Goal: Task Accomplishment & Management: Complete application form

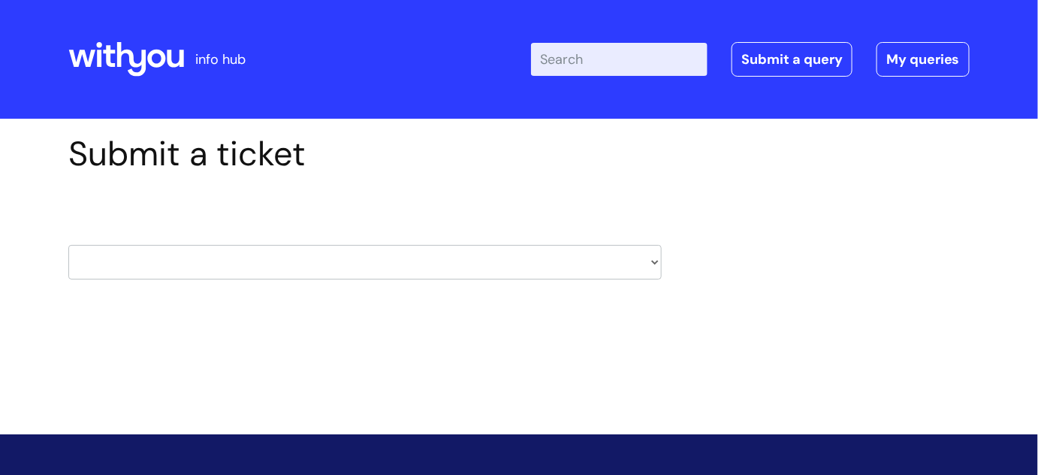
click at [283, 259] on select "HR / People IT and Support Clinical Drug Alerts Finance Accounts Data Support T…" at bounding box center [365, 262] width 594 height 35
select select "it_and_support"
click at [68, 245] on select "HR / People IT and Support Clinical Drug Alerts Finance Accounts Data Support T…" at bounding box center [365, 262] width 594 height 35
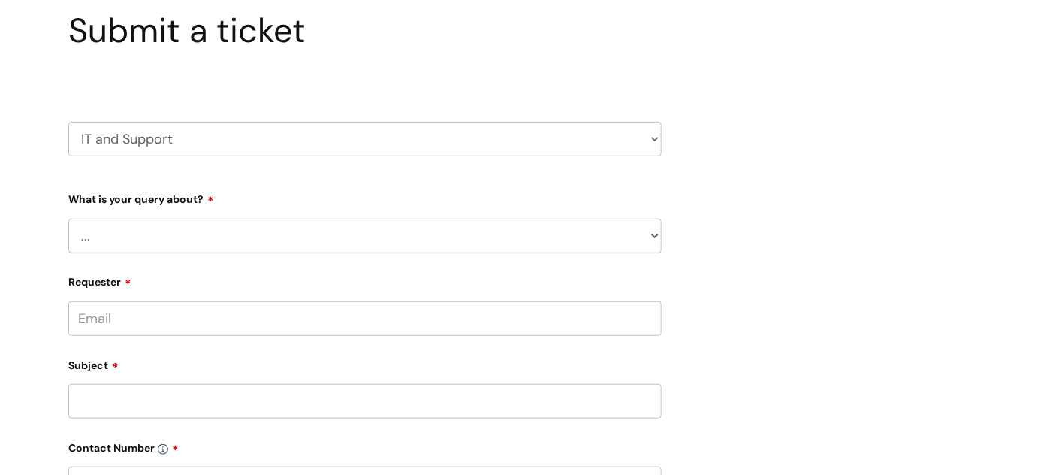
scroll to position [136, 0]
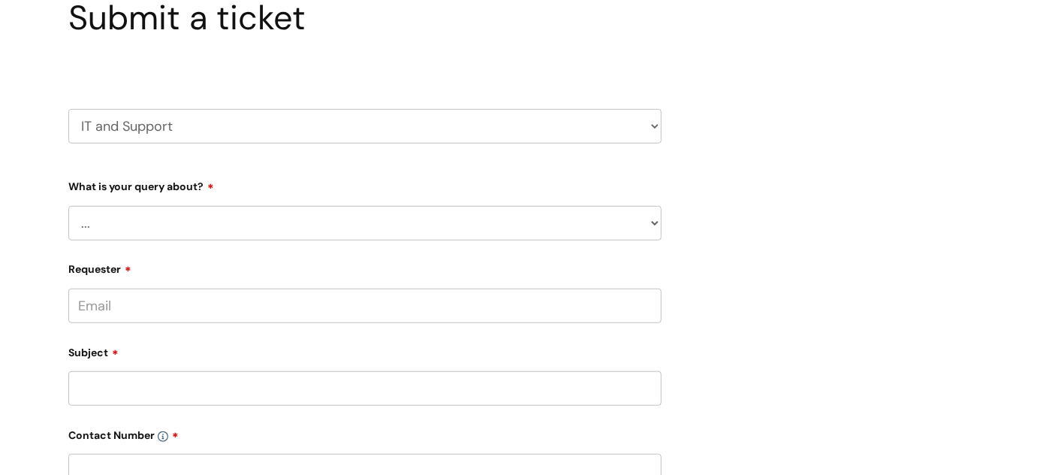
click at [319, 214] on select "... Mobile Phone Reset & MFA Accounts, Starters and Leavers IT Hardware issue I…" at bounding box center [365, 223] width 594 height 35
click at [68, 206] on select "... Mobile Phone Reset & MFA Accounts, Starters and Leavers IT Hardware issue I…" at bounding box center [365, 223] width 594 height 35
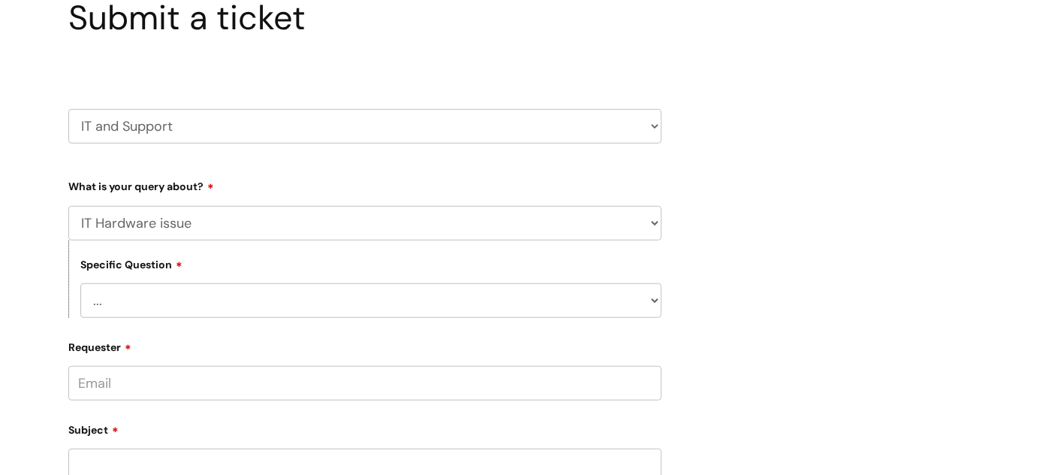
click at [289, 230] on select "... Mobile Phone Reset & MFA Accounts, Starters and Leavers IT Hardware issue I…" at bounding box center [365, 223] width 594 height 35
select select "Something Else"
click at [68, 206] on select "... Mobile Phone Reset & MFA Accounts, Starters and Leavers IT Hardware issue I…" at bounding box center [365, 223] width 594 height 35
click at [243, 301] on select "... My problem is not listed" at bounding box center [371, 300] width 582 height 35
select select "My problem is not listed"
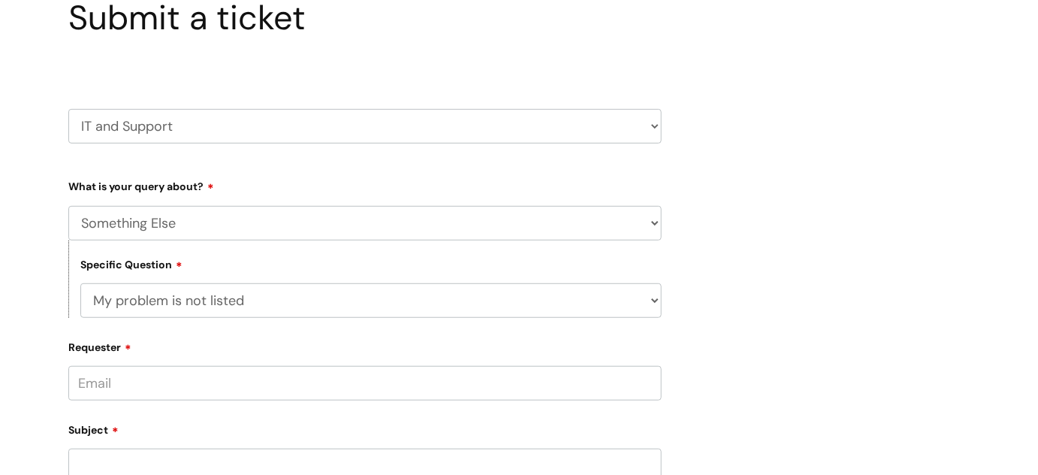
click at [80, 283] on select "... My problem is not listed" at bounding box center [371, 300] width 582 height 35
click at [231, 378] on input "Requester" at bounding box center [365, 383] width 594 height 35
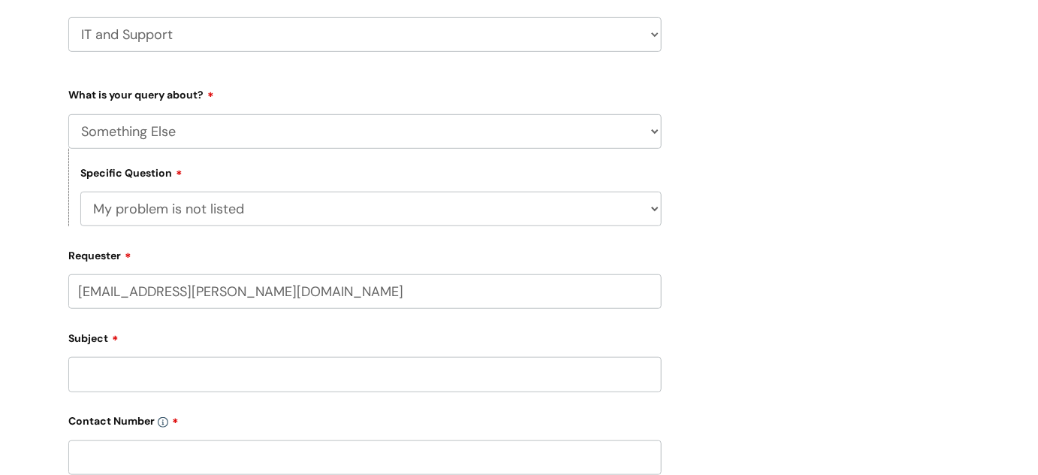
scroll to position [341, 0]
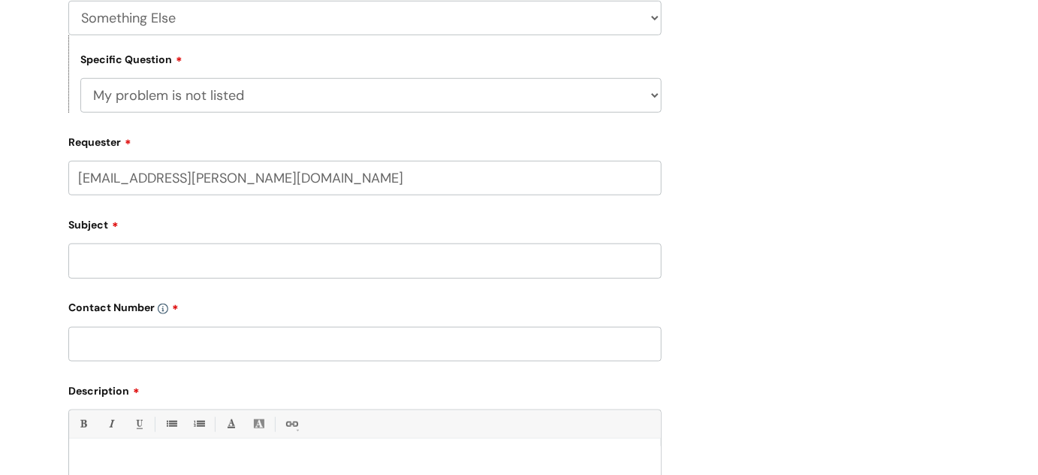
type input "[EMAIL_ADDRESS][PERSON_NAME][DOMAIN_NAME]"
click at [202, 255] on input "Subject" at bounding box center [365, 260] width 594 height 35
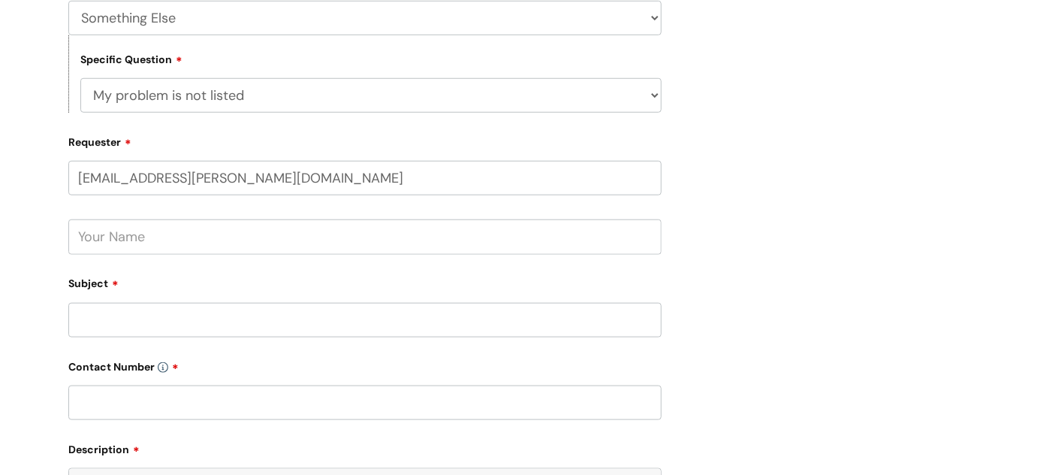
click at [201, 239] on input "text" at bounding box center [365, 236] width 594 height 35
type input "[PERSON_NAME]"
click at [195, 315] on input "Subject" at bounding box center [365, 320] width 594 height 35
click at [212, 320] on input "adding as manager t oUlysses system please" at bounding box center [365, 320] width 594 height 35
click at [212, 320] on input "adding as manager toUlysses system please" at bounding box center [365, 320] width 594 height 35
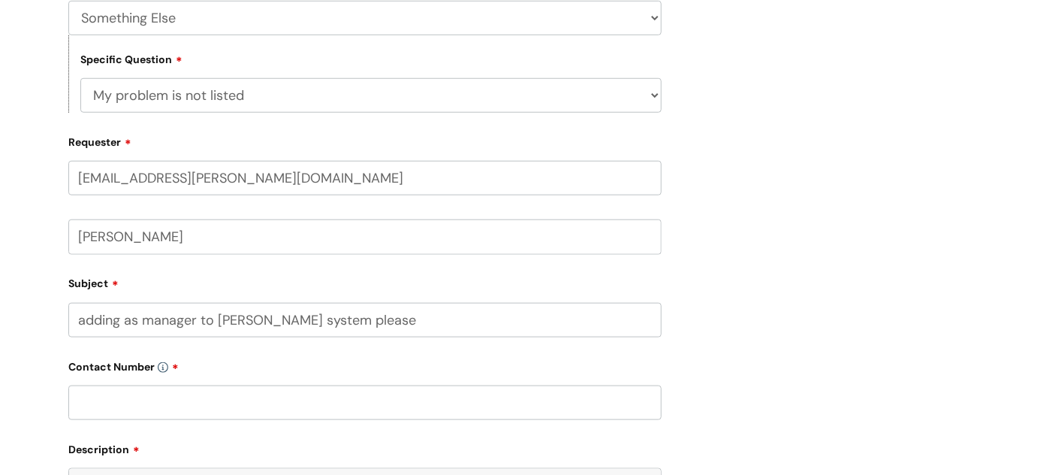
type input "adding as manager to [PERSON_NAME] system please"
click at [201, 389] on input "text" at bounding box center [365, 402] width 594 height 35
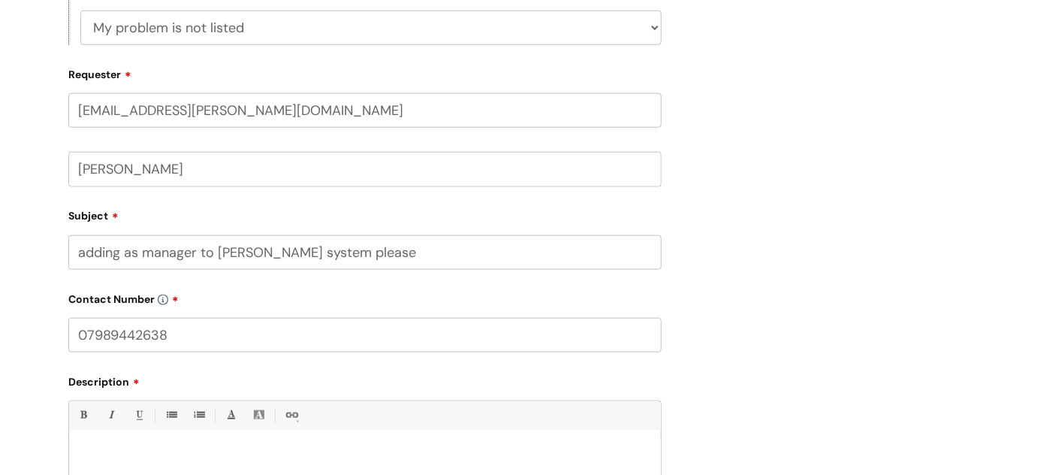
scroll to position [546, 0]
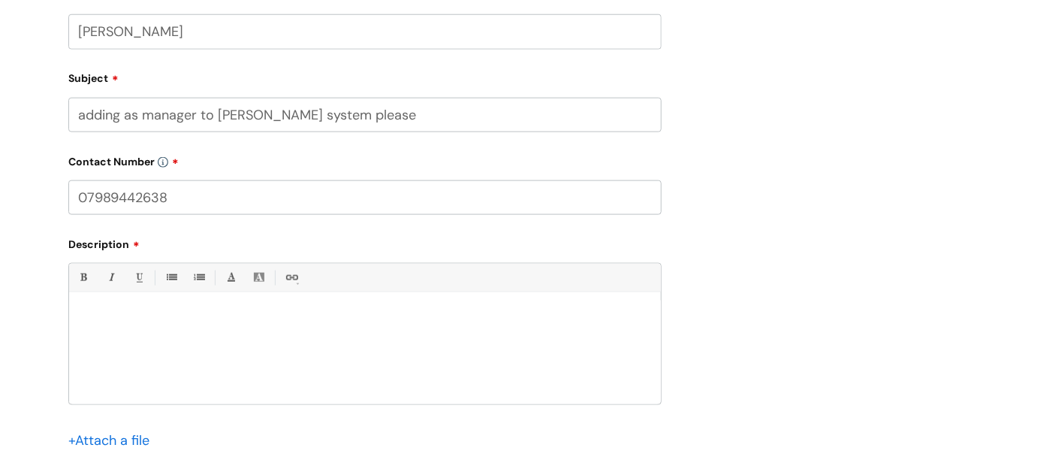
type input "07989442638"
click at [148, 322] on p at bounding box center [364, 319] width 569 height 14
click at [224, 317] on p "i have requested to be added t othe [PERSON_NAME] manager system please" at bounding box center [364, 319] width 569 height 14
click at [226, 316] on p "i have requested to be added tothe [PERSON_NAME] manager system please" at bounding box center [364, 319] width 569 height 14
click at [430, 311] on div "i have requested to be added to the [PERSON_NAME] manager system please" at bounding box center [365, 353] width 592 height 104
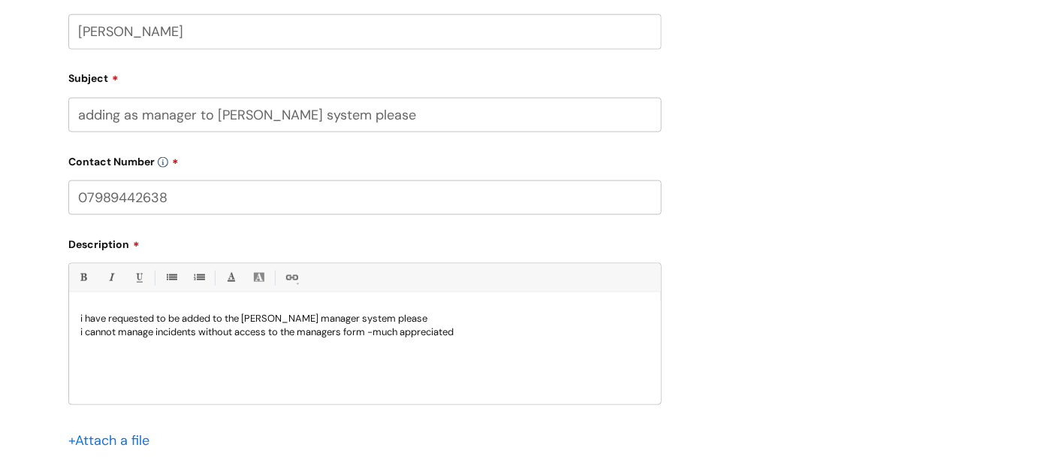
drag, startPoint x: 470, startPoint y: 333, endPoint x: 89, endPoint y: 316, distance: 382.0
click at [89, 316] on div "i have requested to be added to the [PERSON_NAME] manager system please i canno…" at bounding box center [365, 353] width 592 height 104
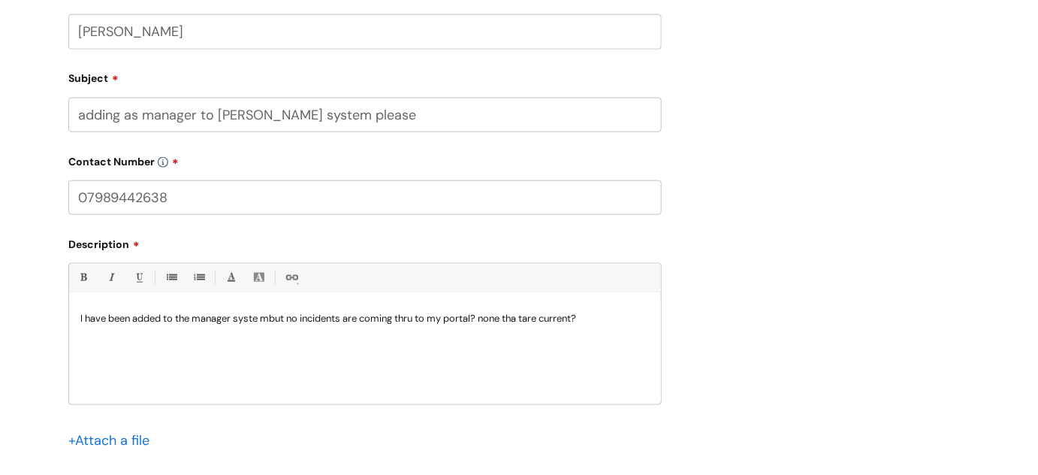
click at [272, 313] on p "I have been added to the manager syste mbut no incidents are coming thru to my …" at bounding box center [364, 319] width 569 height 14
click at [530, 316] on p "I have been added to the manager system but no incidents are coming thru to my …" at bounding box center [364, 319] width 569 height 14
click at [600, 324] on p "I have been added to the manager system but no incidents are coming thru to my …" at bounding box center [364, 319] width 569 height 14
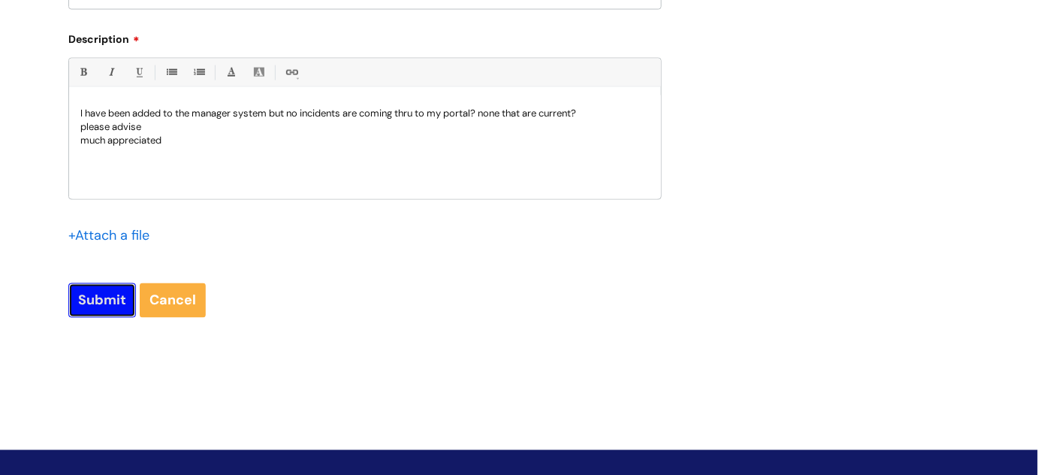
click at [116, 293] on input "Submit" at bounding box center [102, 300] width 68 height 35
type input "Please Wait..."
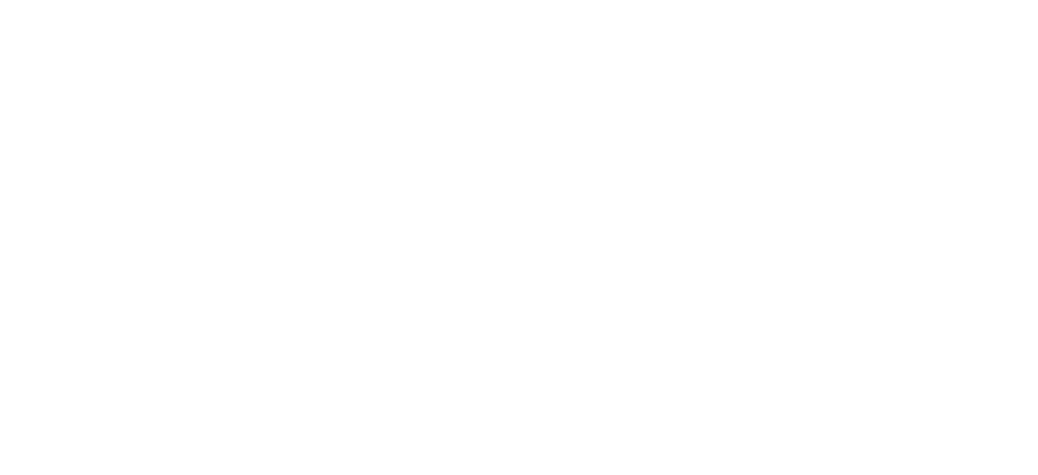
scroll to position [16, 0]
